Goal: Task Accomplishment & Management: Use online tool/utility

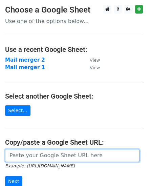
click at [27, 154] on input "url" at bounding box center [72, 155] width 134 height 13
paste input "https://docs.google.com/spreadsheets/d/1g7QQcKNeXzCLEiAclHdhjrqlZ07TR2TZivcYyfy…"
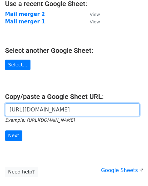
scroll to position [70, 0]
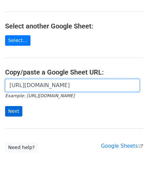
type input "https://docs.google.com/spreadsheets/d/1g7QQcKNeXzCLEiAclHdhjrqlZ07TR2TZivcYyfy…"
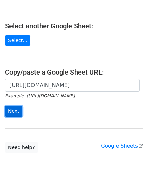
scroll to position [0, 0]
click at [14, 110] on input "Next" at bounding box center [13, 111] width 17 height 10
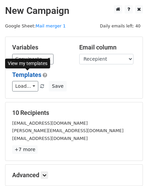
click at [24, 58] on div "View my templates" at bounding box center [27, 63] width 45 height 10
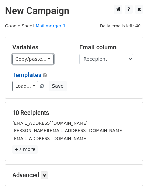
click at [24, 58] on link "Copy/paste..." at bounding box center [32, 59] width 41 height 10
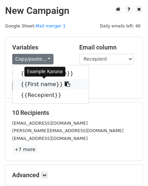
click at [31, 82] on link "{{First name}}" at bounding box center [51, 84] width 76 height 11
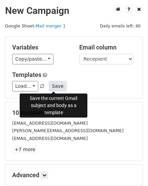
click at [54, 86] on button "Save" at bounding box center [58, 86] width 18 height 10
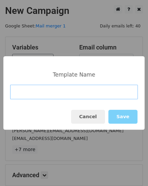
click at [33, 95] on input at bounding box center [73, 92] width 127 height 15
paste input "Details for UI/UX Design 13 | [PERSON_NAME]"
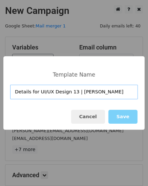
click at [112, 91] on input "Details for UI/UX Design 13 | [PERSON_NAME]" at bounding box center [73, 92] width 127 height 15
type input "Details for UI/UX Design 13 | [PERSON_NAME]"
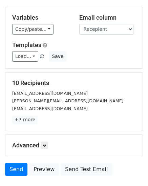
scroll to position [77, 0]
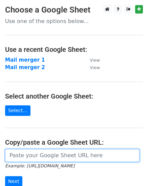
click at [29, 153] on input "url" at bounding box center [72, 155] width 134 height 13
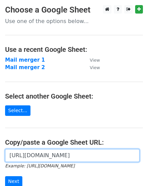
scroll to position [69, 0]
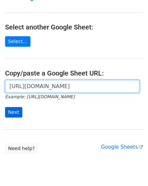
type input "[URL][DOMAIN_NAME]"
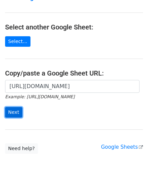
click at [15, 107] on input "Next" at bounding box center [13, 112] width 17 height 10
click at [12, 107] on input "Next" at bounding box center [13, 112] width 17 height 10
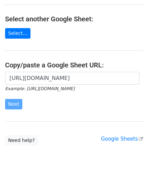
scroll to position [0, 0]
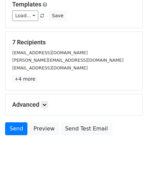
scroll to position [77, 0]
